Goal: Task Accomplishment & Management: Complete application form

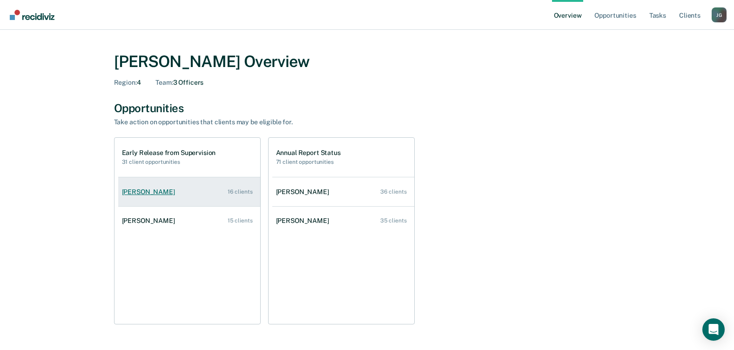
click at [144, 194] on div "[PERSON_NAME]" at bounding box center [150, 192] width 57 height 8
click at [148, 192] on div "[PERSON_NAME]" at bounding box center [150, 192] width 57 height 8
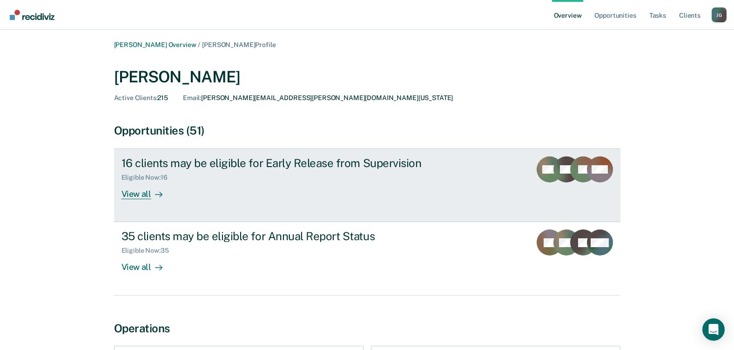
click at [141, 194] on div "View all" at bounding box center [147, 191] width 52 height 18
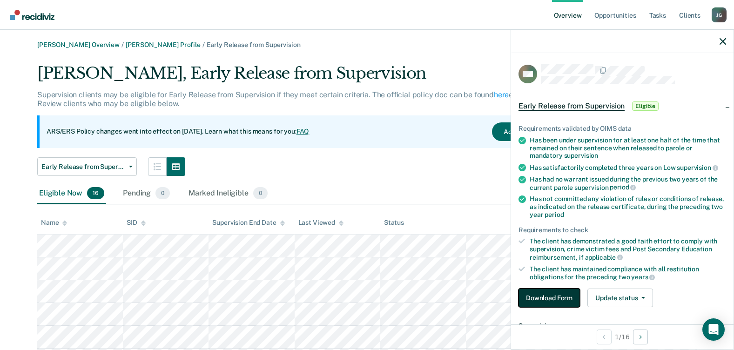
click at [556, 292] on button "Download Form" at bounding box center [549, 298] width 61 height 19
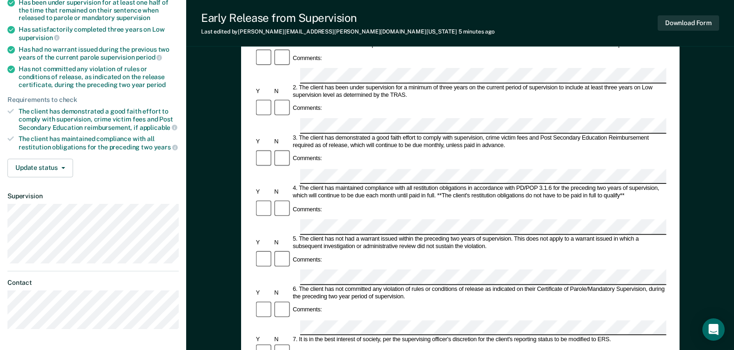
scroll to position [140, 0]
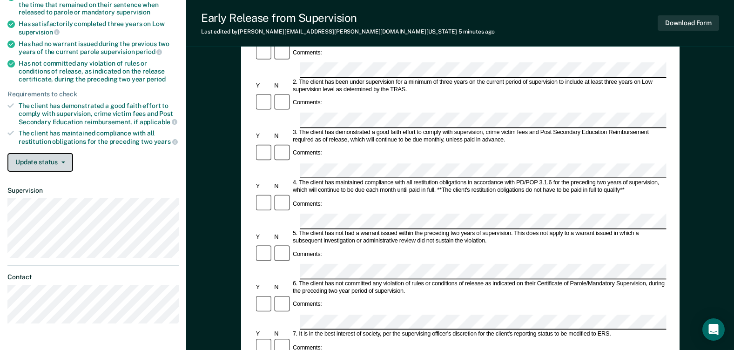
click at [53, 163] on button "Update status" at bounding box center [40, 162] width 66 height 19
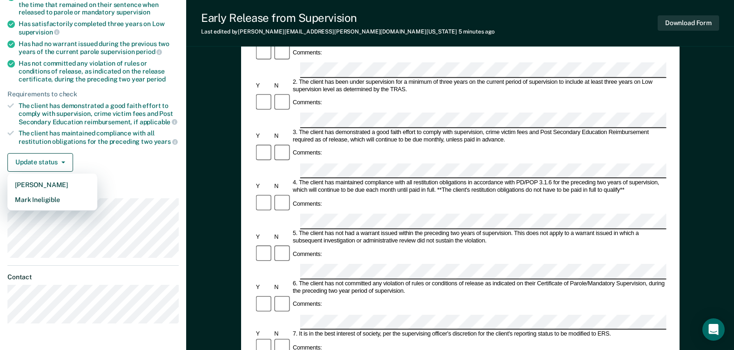
click at [86, 160] on div "Update status [PERSON_NAME] Mark Ineligible" at bounding box center [92, 162] width 171 height 19
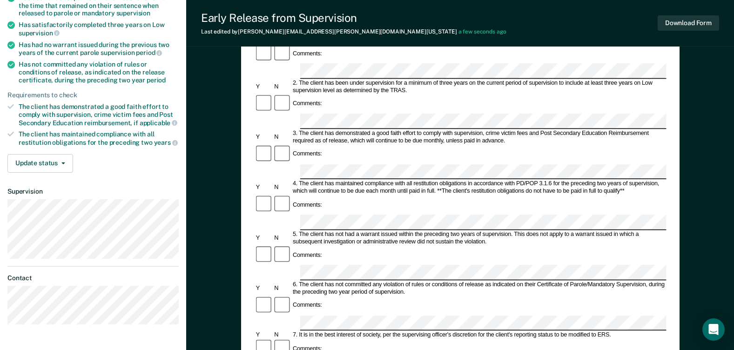
scroll to position [0, 0]
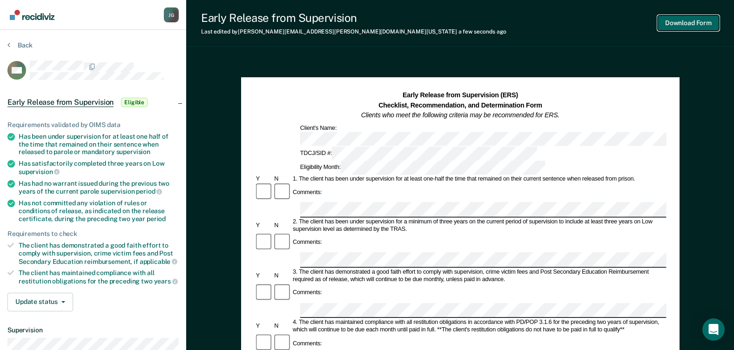
click at [671, 27] on button "Download Form" at bounding box center [688, 22] width 61 height 15
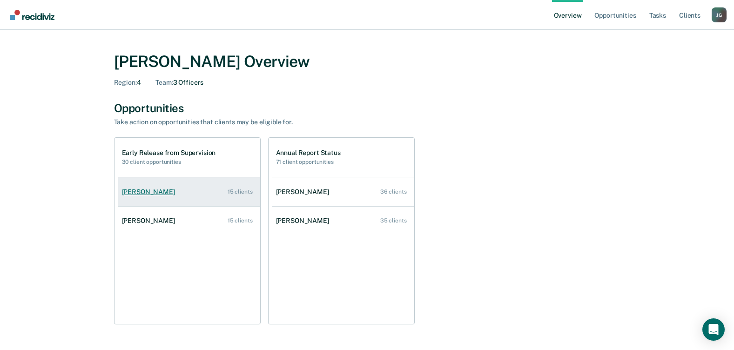
click at [151, 189] on div "[PERSON_NAME]" at bounding box center [150, 192] width 57 height 8
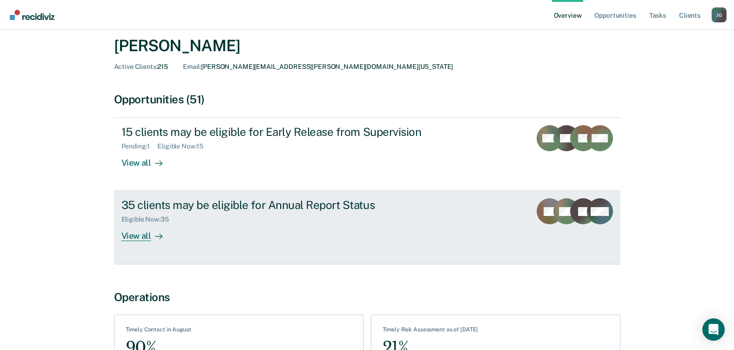
scroll to position [93, 0]
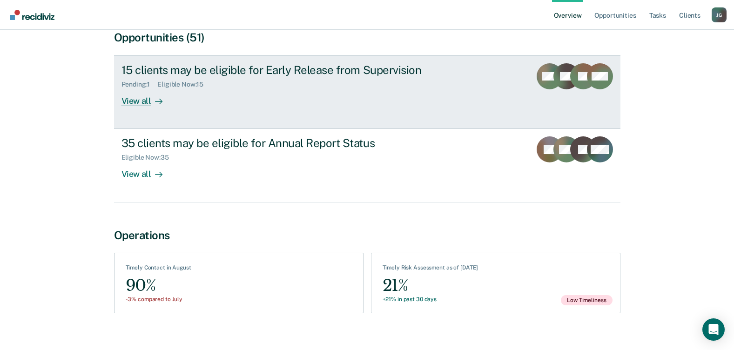
click at [140, 82] on div "Pending : 1" at bounding box center [139, 85] width 36 height 8
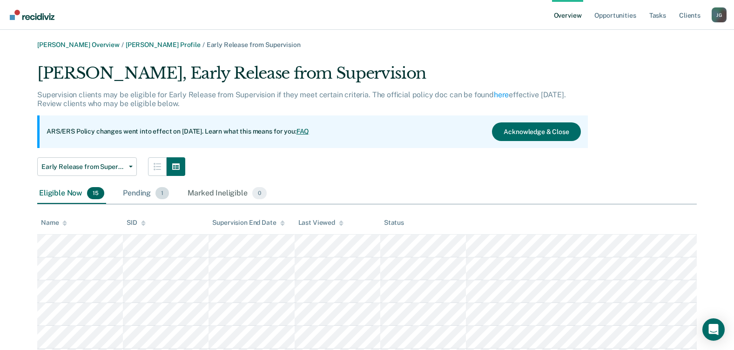
click at [154, 191] on div "Pending 1" at bounding box center [146, 193] width 50 height 20
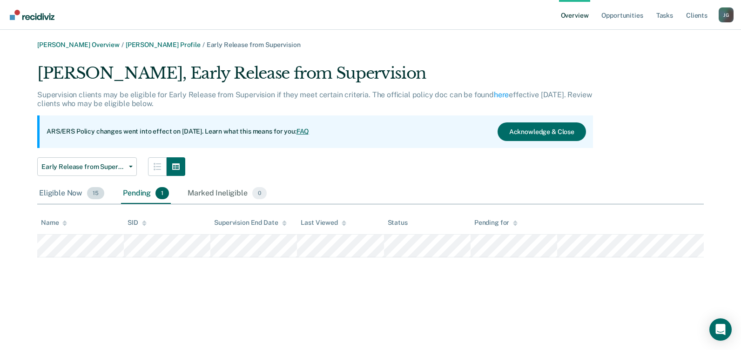
click at [90, 192] on span "15" at bounding box center [95, 193] width 17 height 12
